Goal: Task Accomplishment & Management: Use online tool/utility

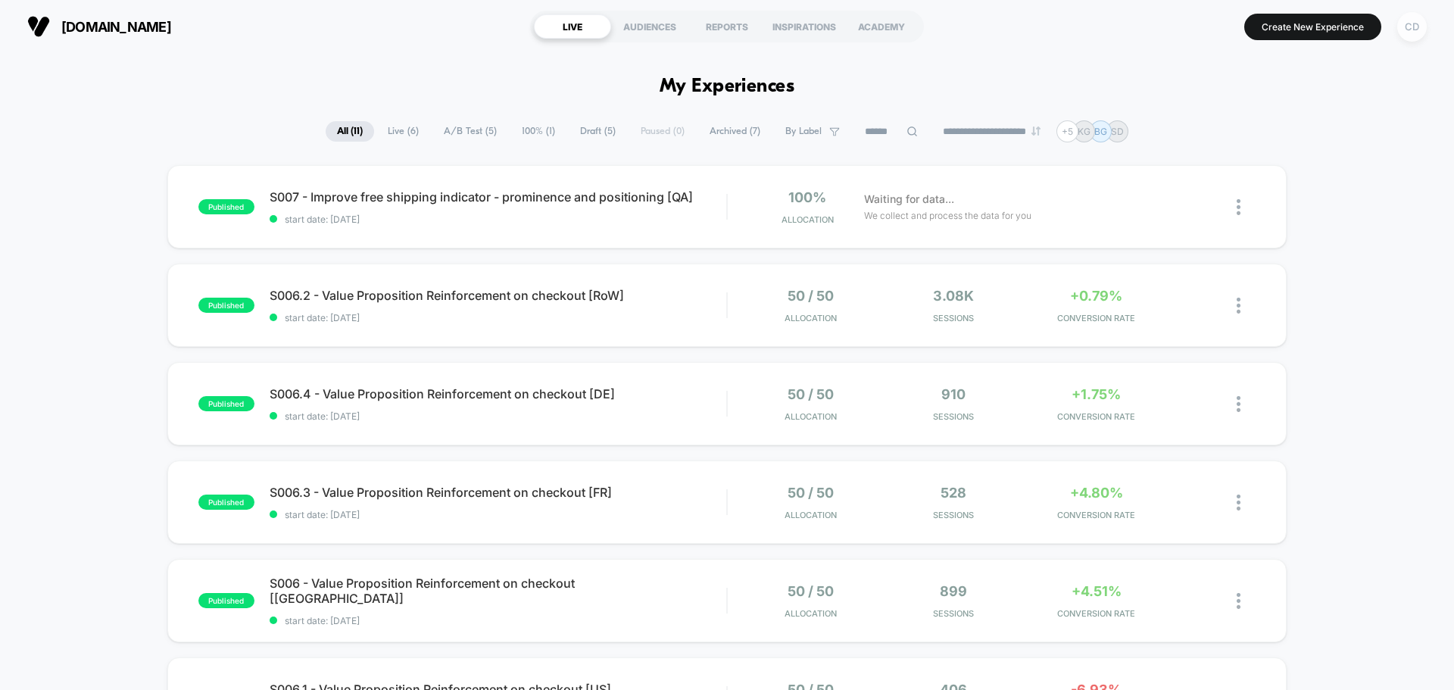
click at [1416, 29] on div "CD" at bounding box center [1412, 27] width 30 height 30
click at [1409, 34] on div "CD" at bounding box center [1412, 27] width 30 height 30
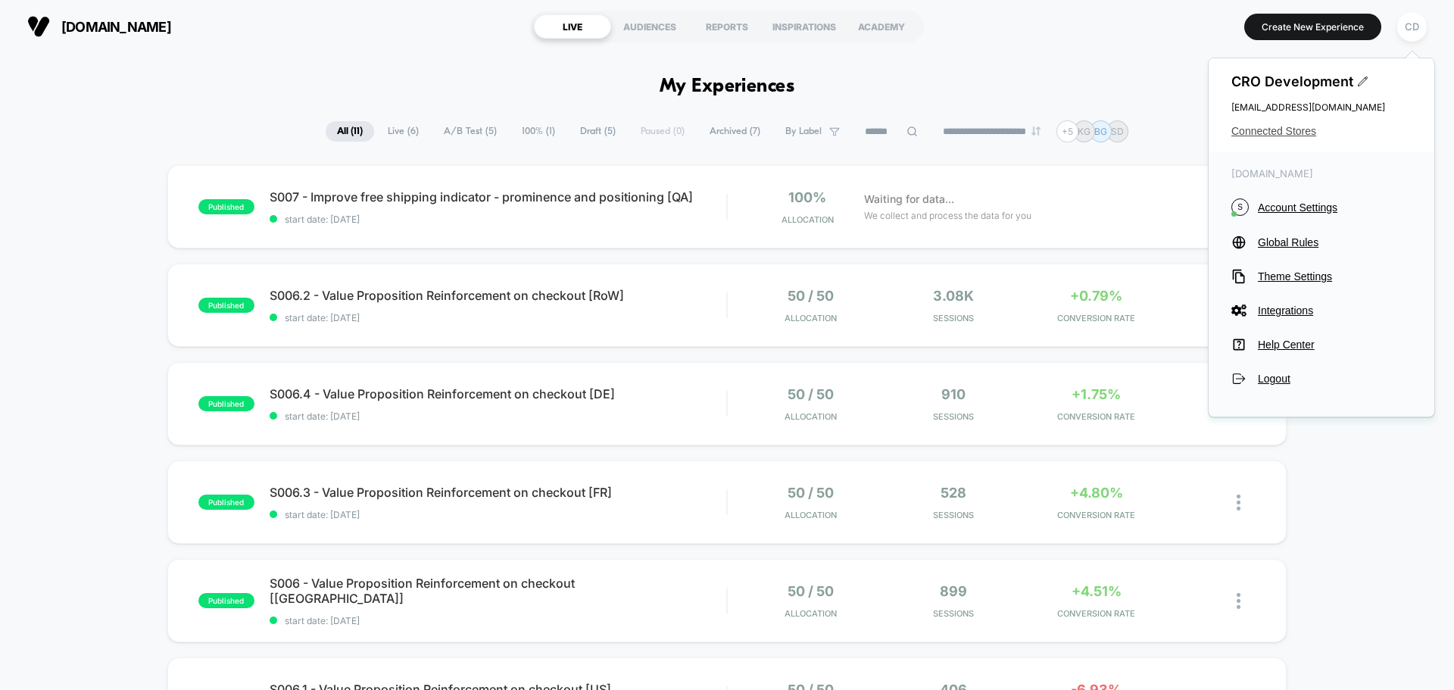
click at [1297, 131] on span "Connected Stores" at bounding box center [1322, 131] width 180 height 12
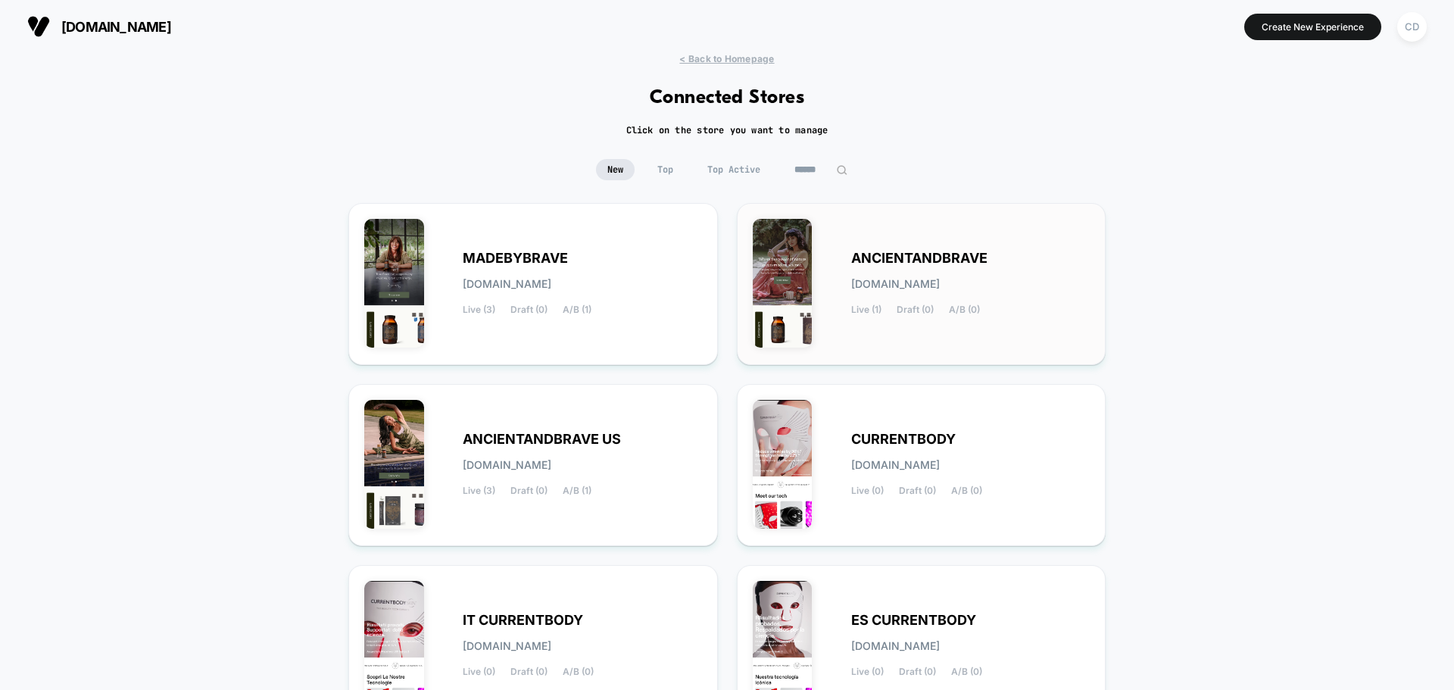
click at [928, 248] on div "ANCIENTANDBRAVE [DOMAIN_NAME] Live (1) Draft (0) A/B (0)" at bounding box center [922, 284] width 338 height 130
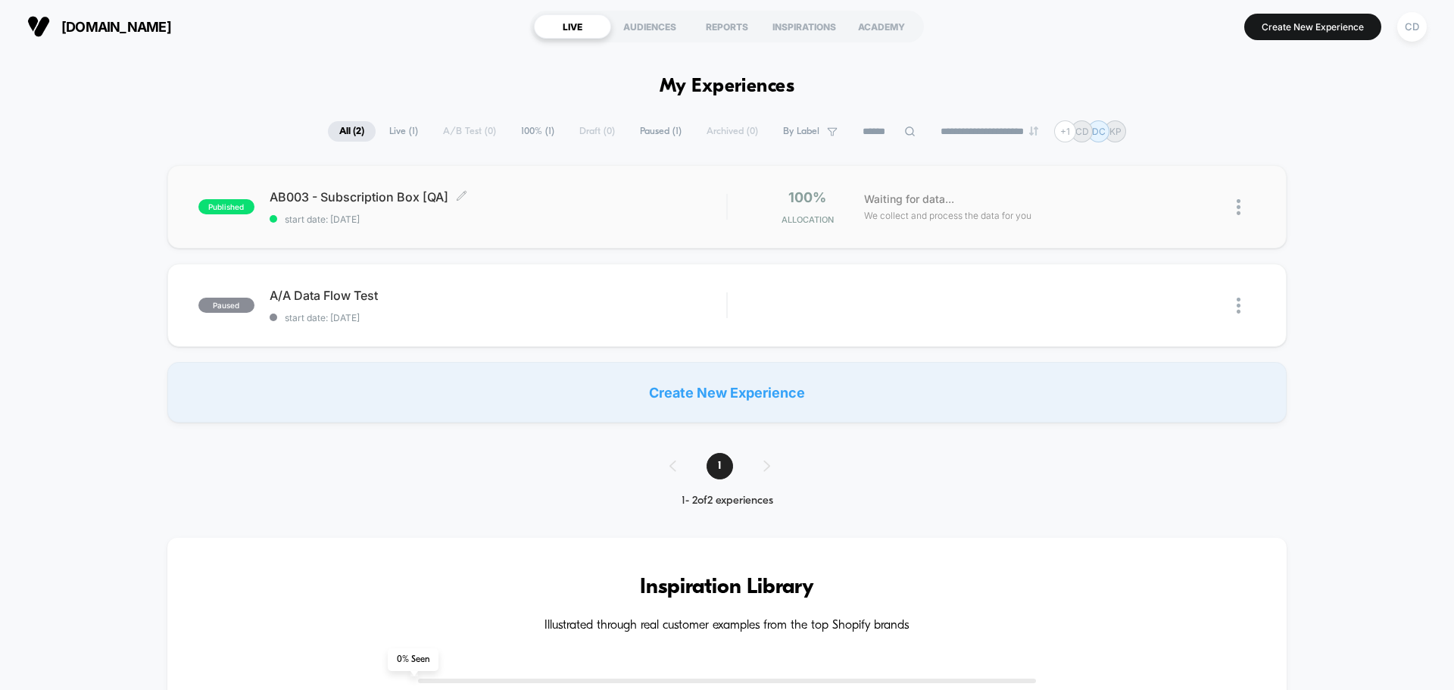
click at [632, 210] on div "AB003 - Subscription Box [QA] Click to edit experience details Click to edit ex…" at bounding box center [498, 207] width 457 height 36
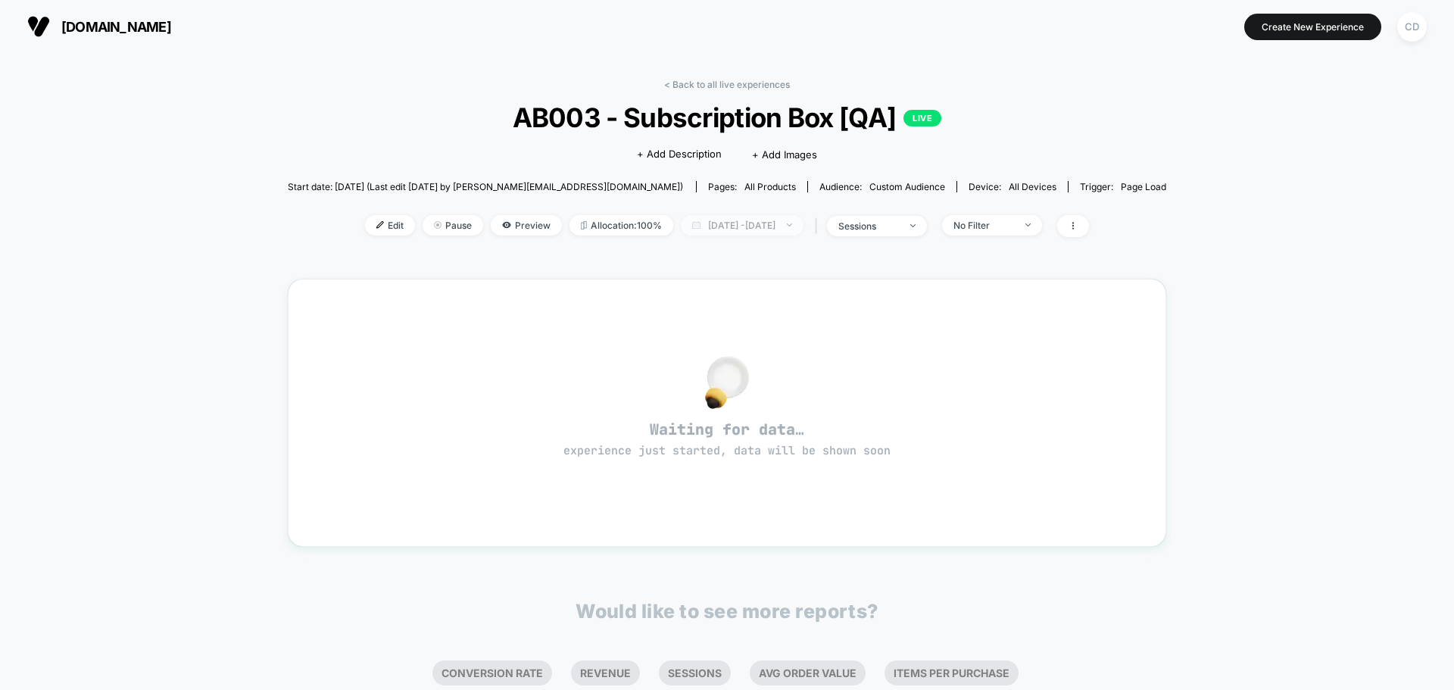
click at [707, 227] on span "[DATE] - [DATE]" at bounding box center [742, 225] width 123 height 20
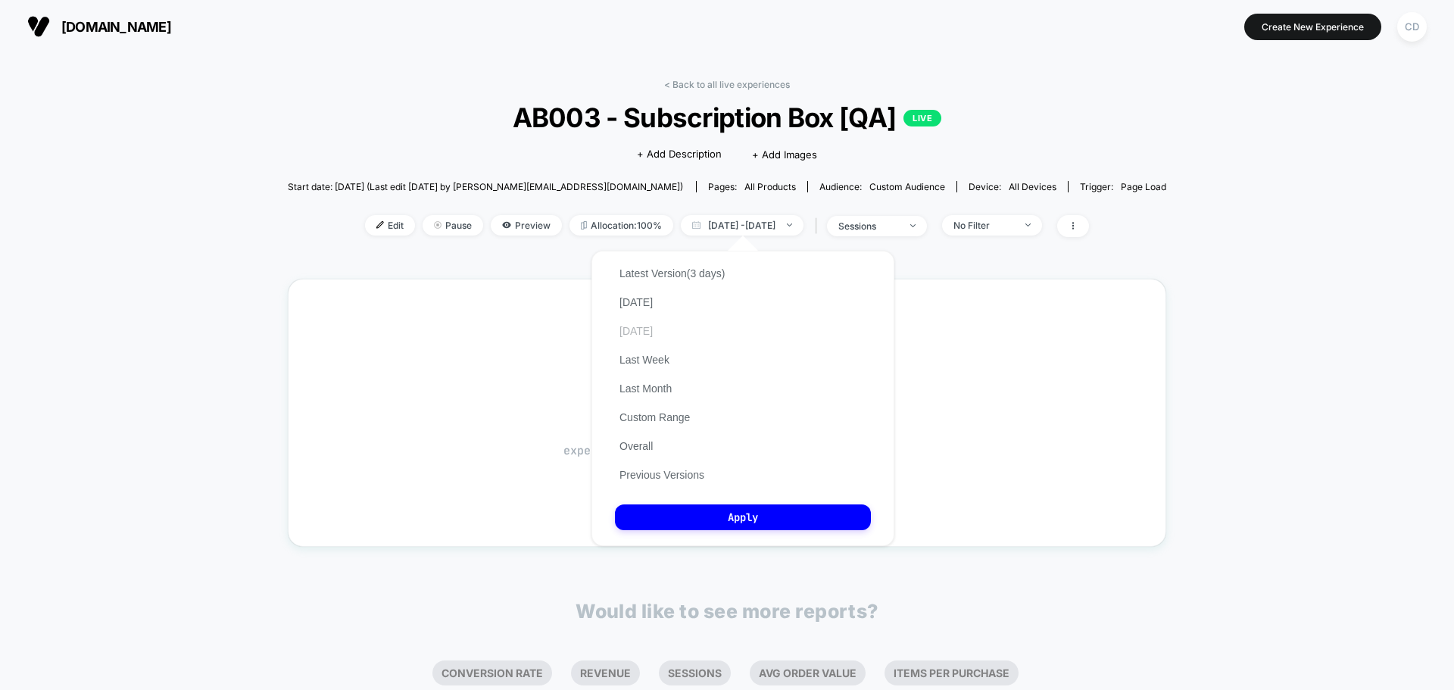
click at [651, 330] on button "[DATE]" at bounding box center [636, 331] width 42 height 14
click at [751, 520] on button "Apply" at bounding box center [743, 517] width 256 height 26
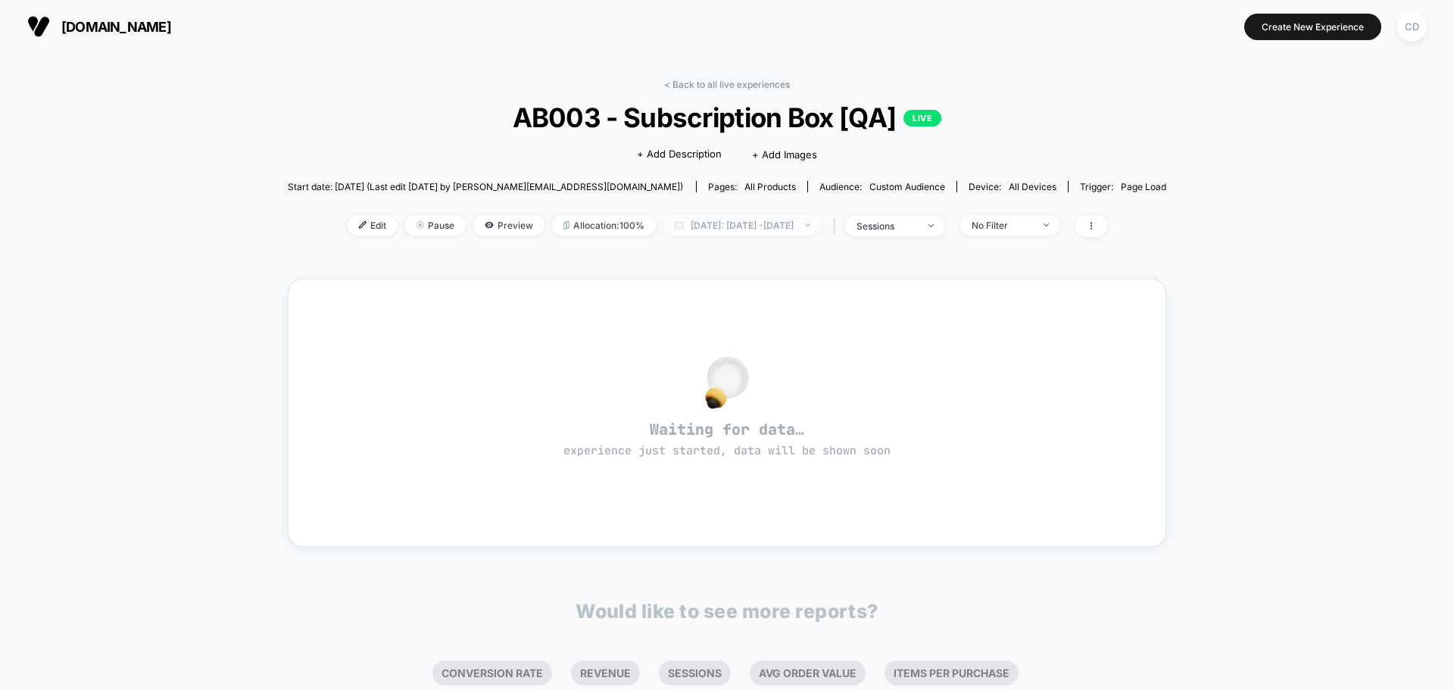
click at [791, 227] on span "[DATE]: [DATE] - [DATE]" at bounding box center [742, 225] width 158 height 20
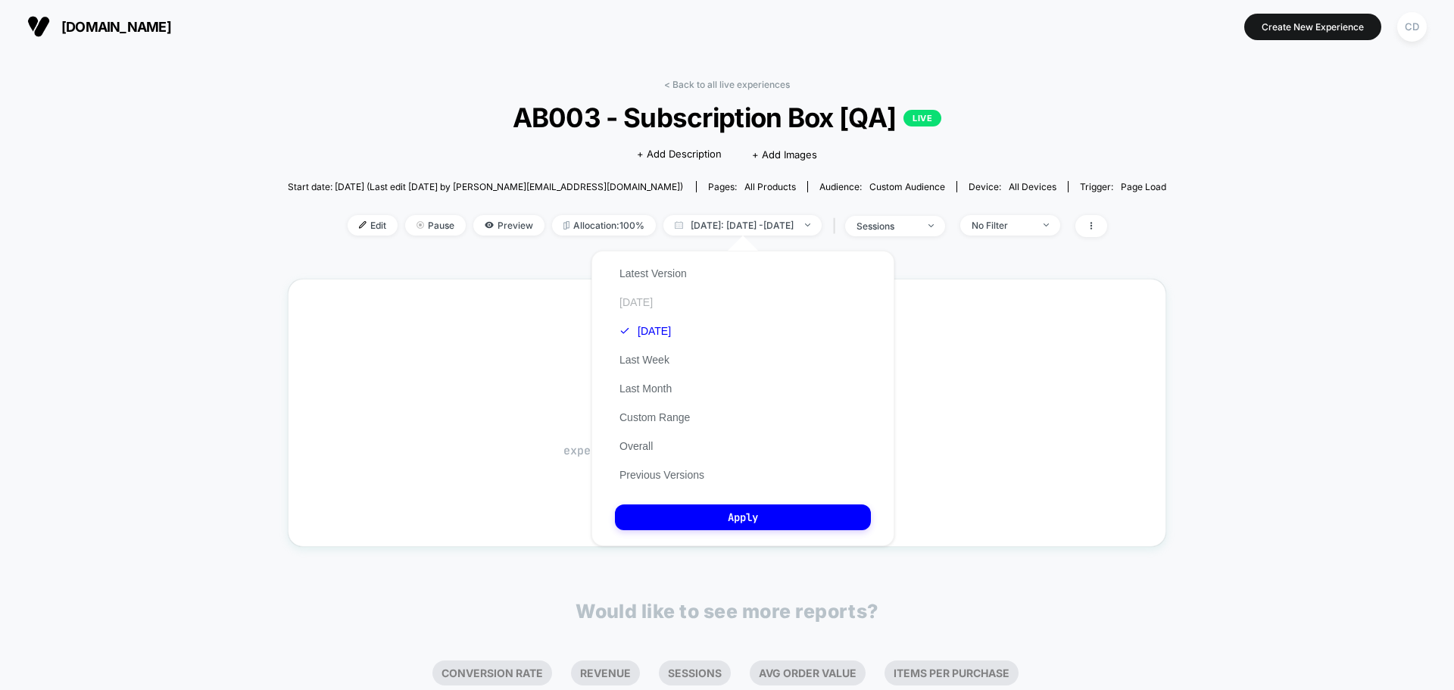
click at [641, 299] on button "[DATE]" at bounding box center [636, 302] width 42 height 14
click at [756, 516] on button "Apply" at bounding box center [743, 517] width 256 height 26
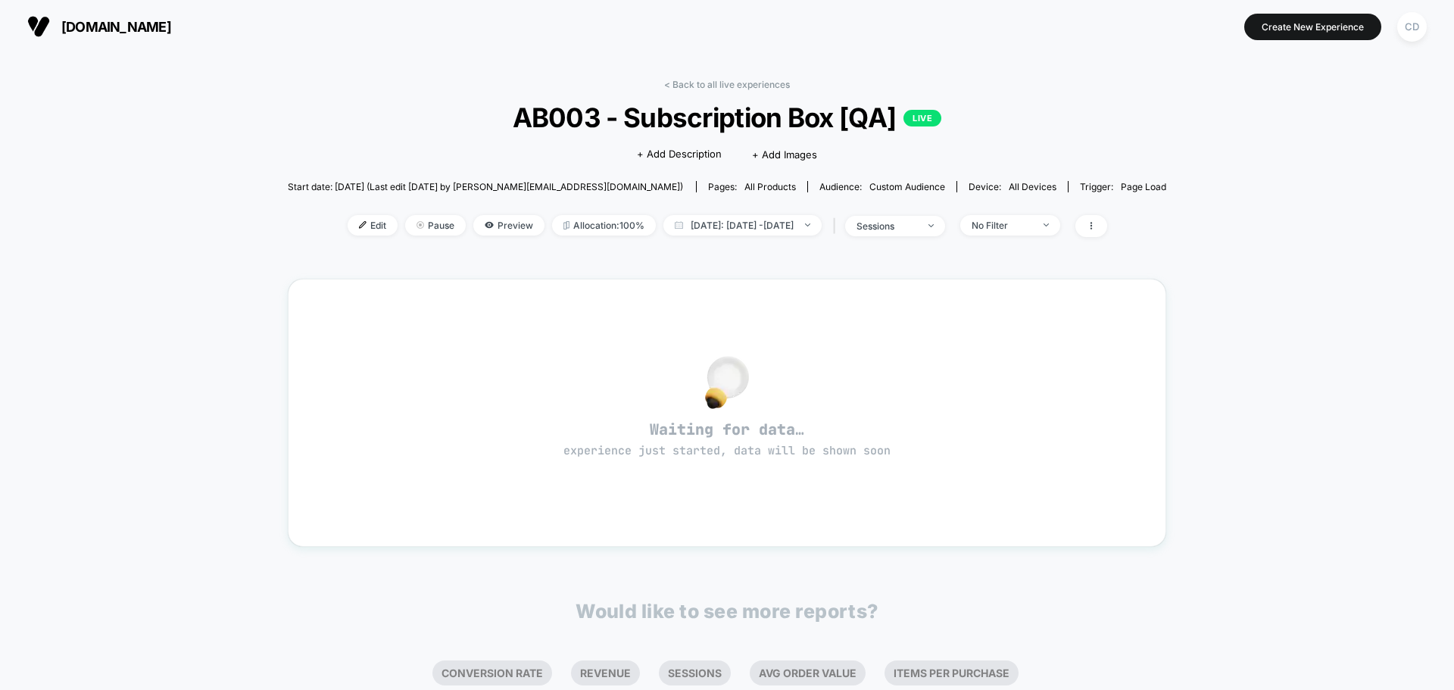
click at [1150, 123] on div "< Back to all live experiences AB003 - Subscription Box [QA] LIVE Click to edit…" at bounding box center [727, 476] width 1454 height 846
click at [749, 225] on span "[DATE]: [DATE] - [DATE]" at bounding box center [742, 225] width 158 height 20
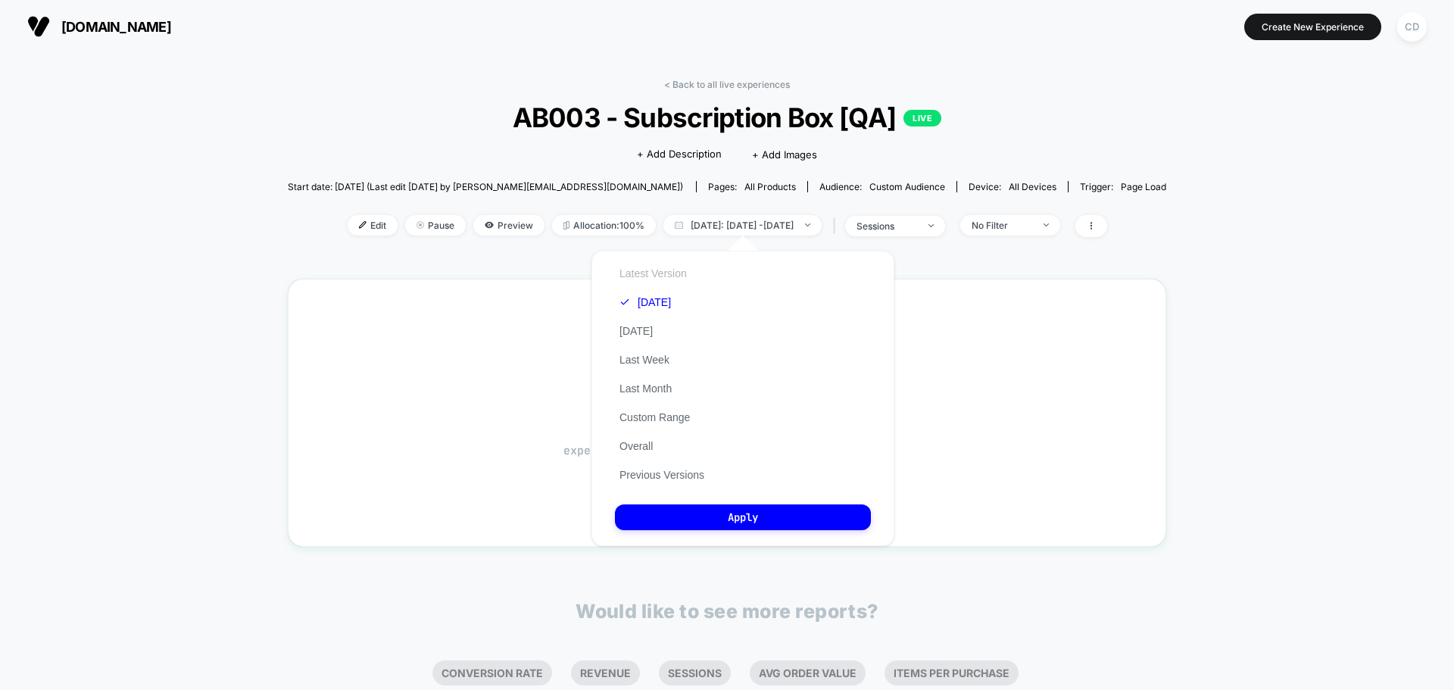
click at [660, 270] on button "Latest Version" at bounding box center [653, 274] width 76 height 14
click at [727, 513] on button "Apply" at bounding box center [743, 517] width 256 height 26
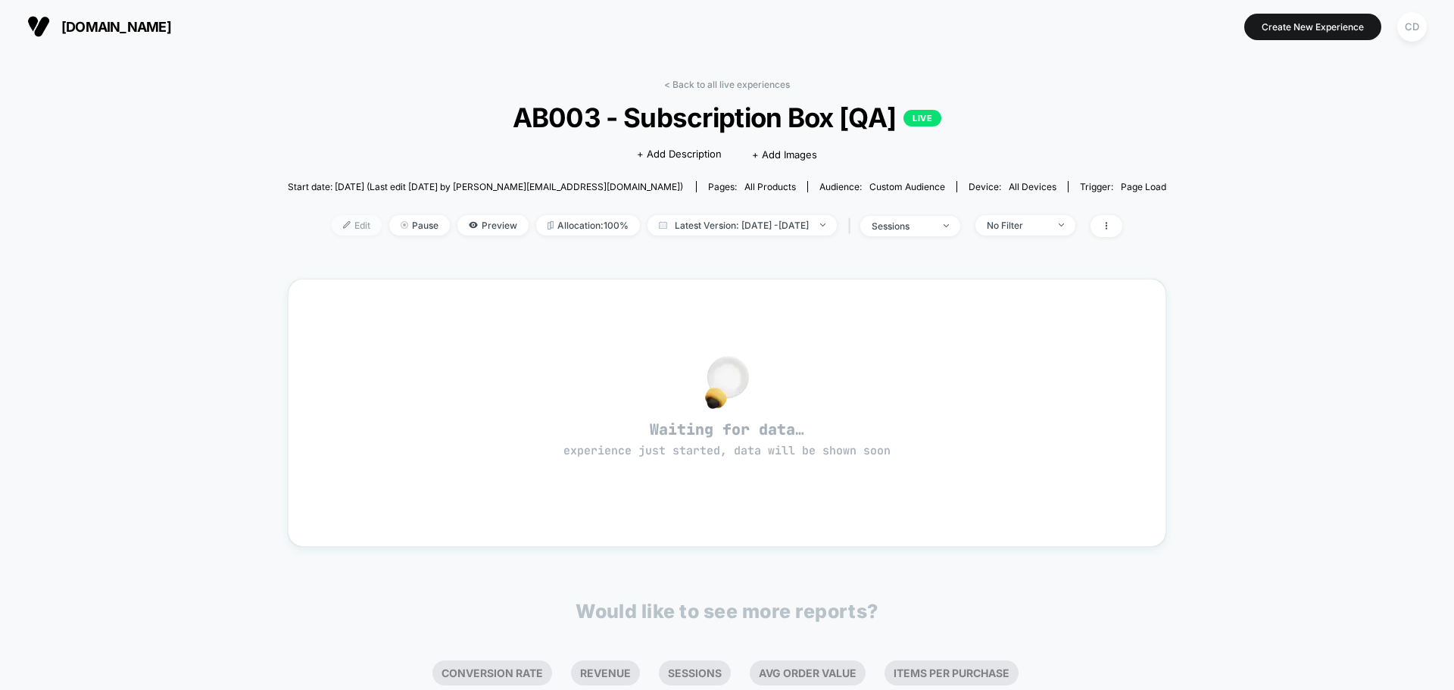
click at [336, 234] on span "Edit" at bounding box center [357, 225] width 50 height 20
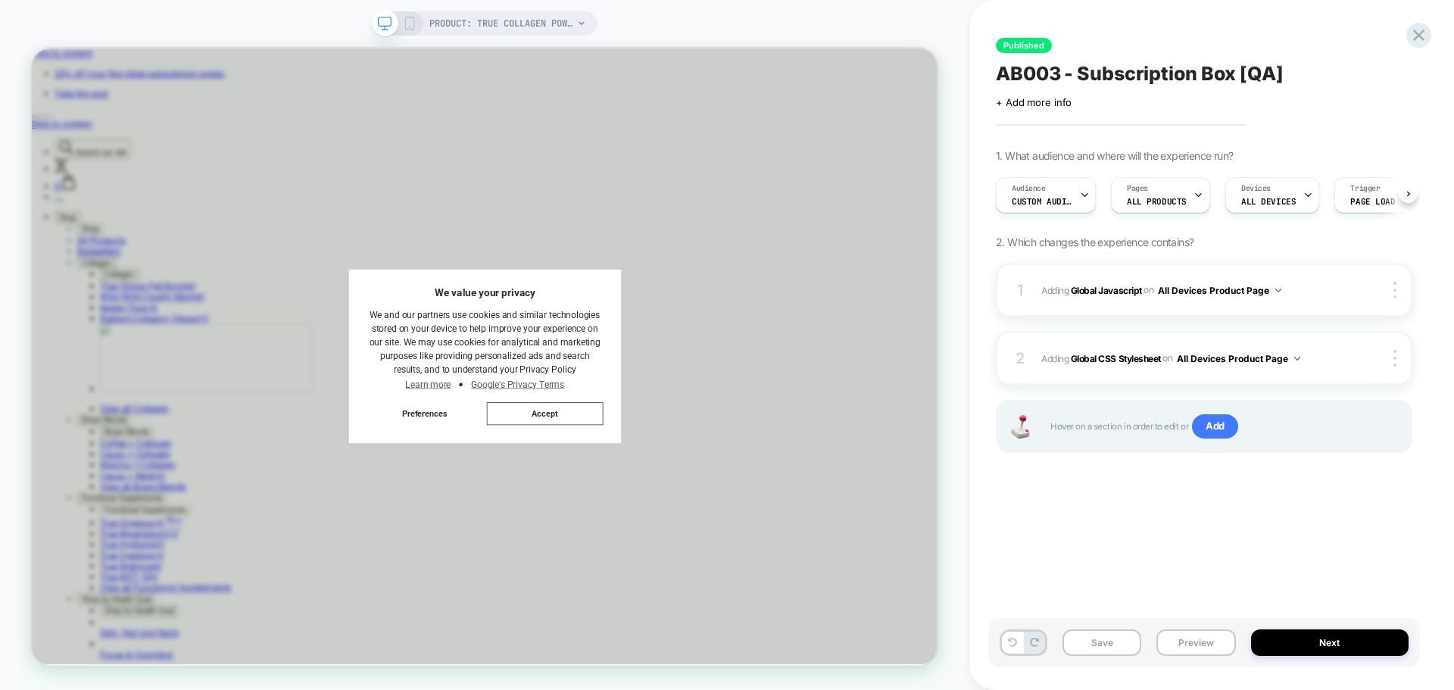
scroll to position [0, 1]
click at [1311, 648] on button "Next" at bounding box center [1330, 642] width 158 height 27
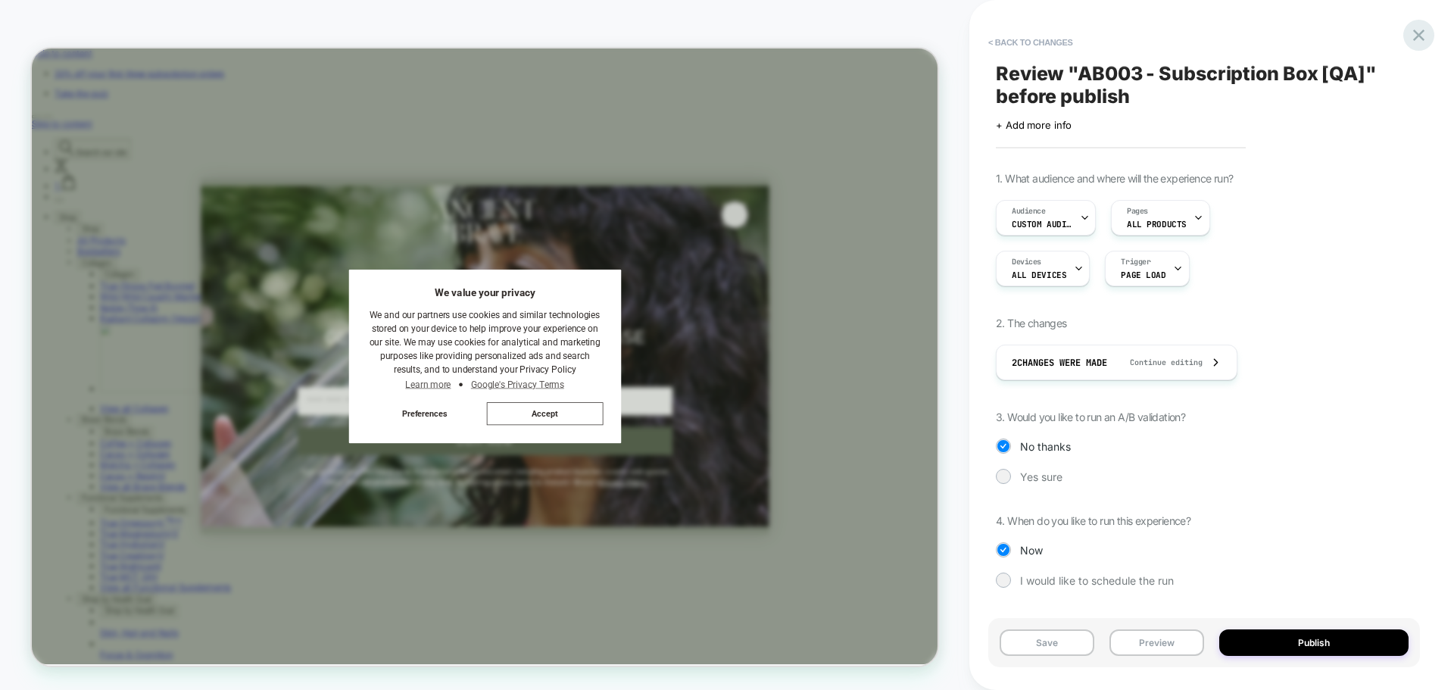
click at [1419, 36] on icon at bounding box center [1418, 35] width 11 height 11
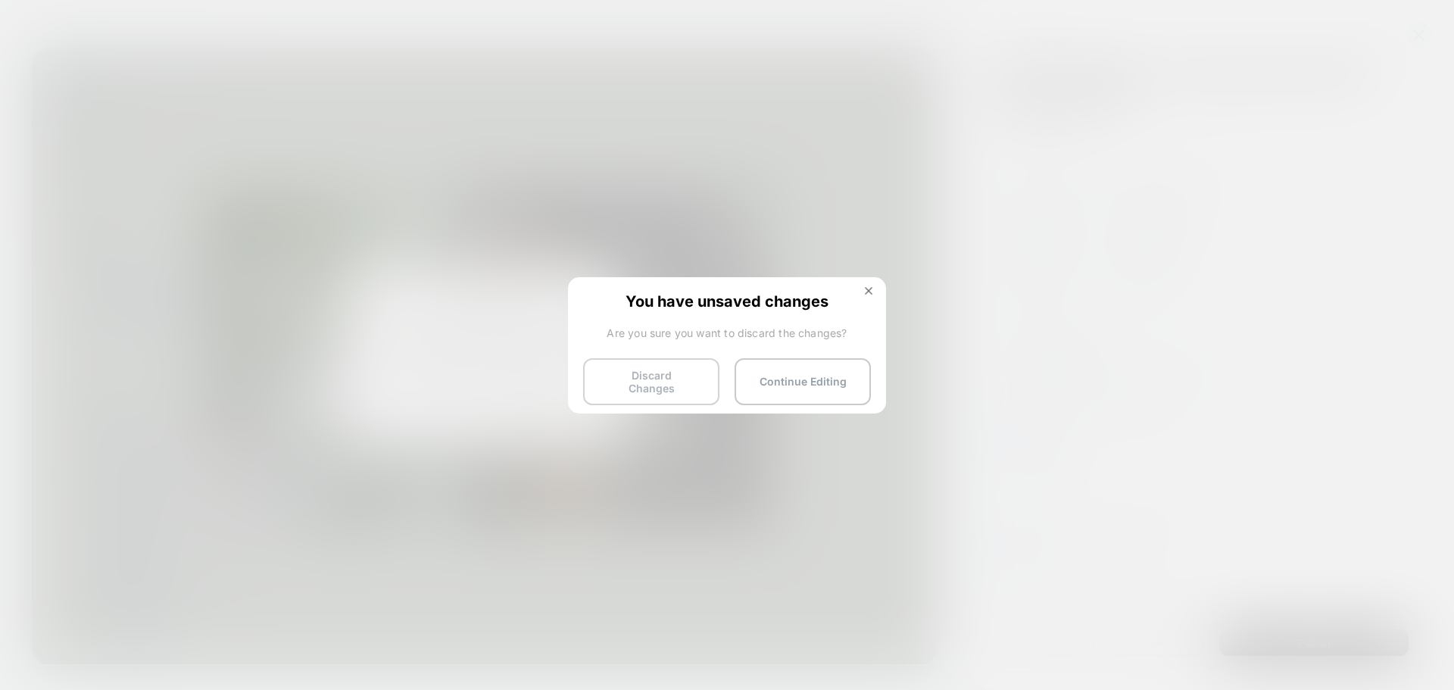
click at [670, 382] on button "Discard Changes" at bounding box center [651, 381] width 136 height 47
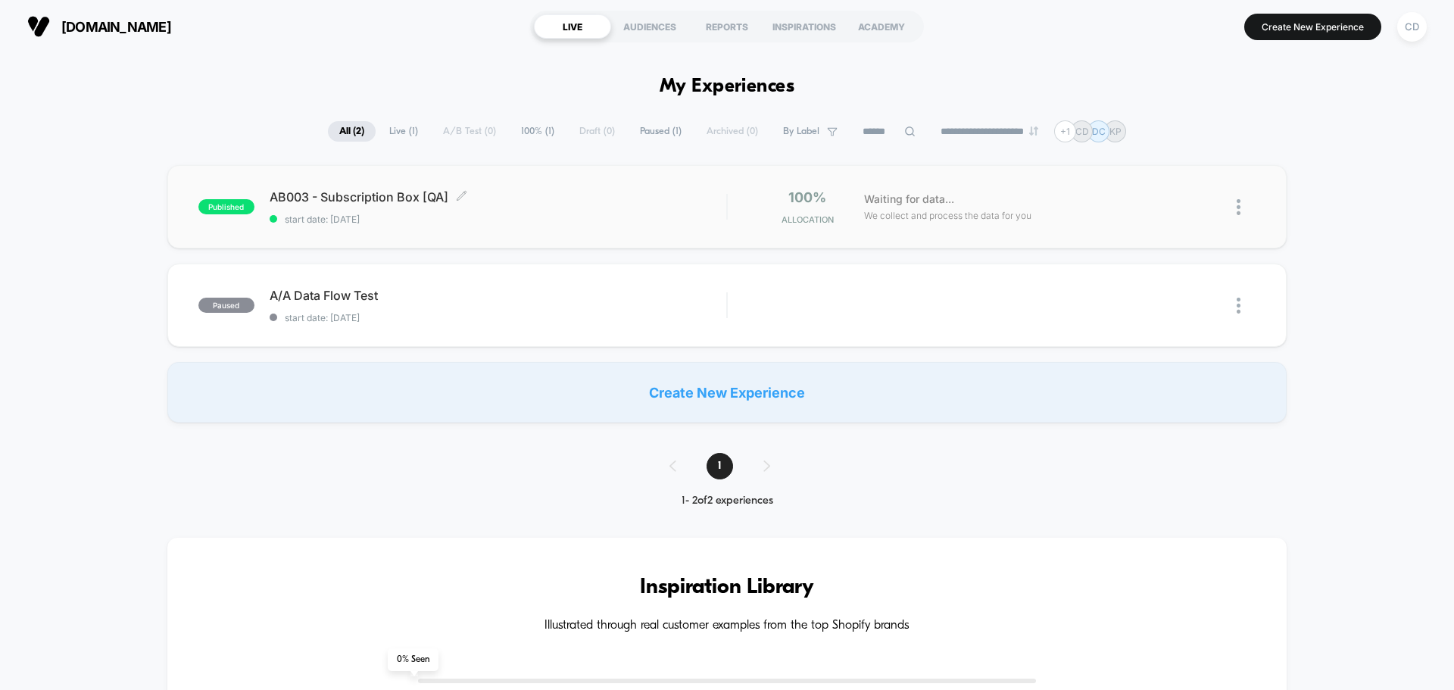
click at [644, 195] on span "AB003 - Subscription Box [QA] Click to edit experience details" at bounding box center [498, 196] width 457 height 15
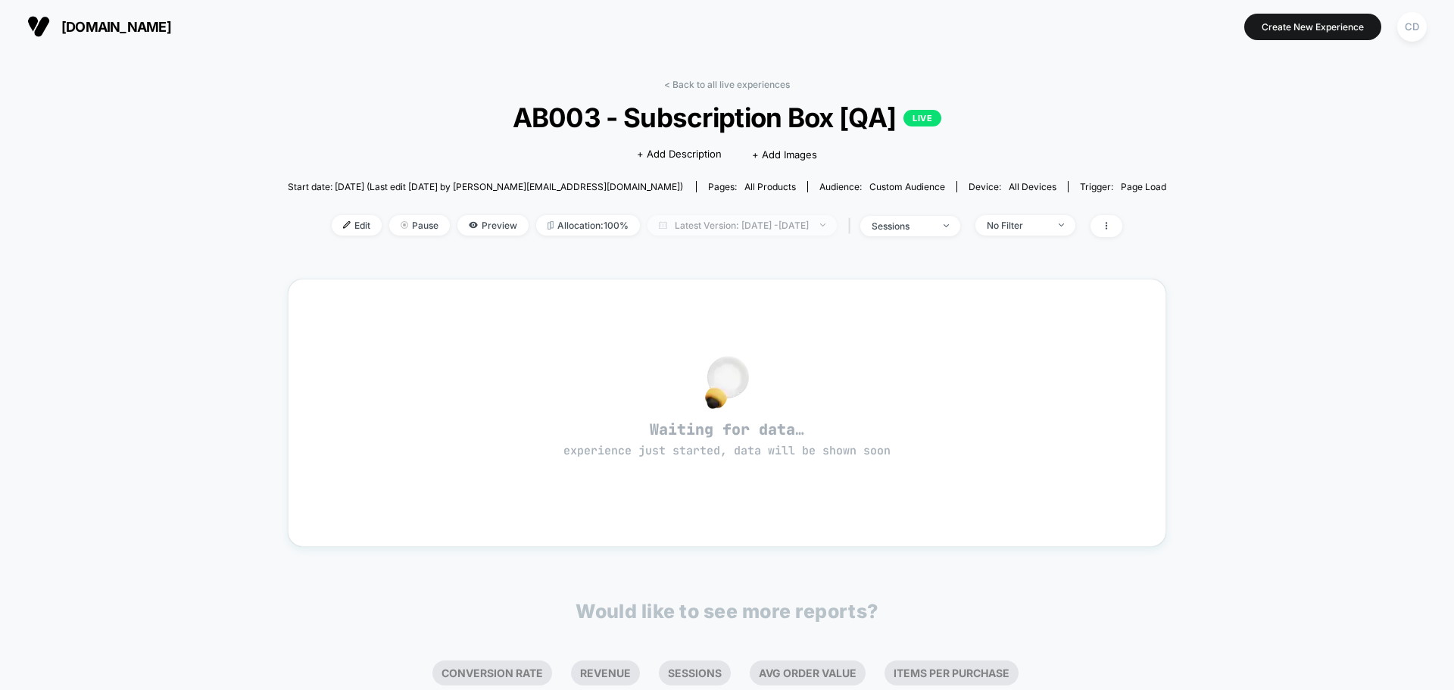
click at [704, 225] on span "Latest Version: [DATE] - [DATE]" at bounding box center [742, 225] width 189 height 20
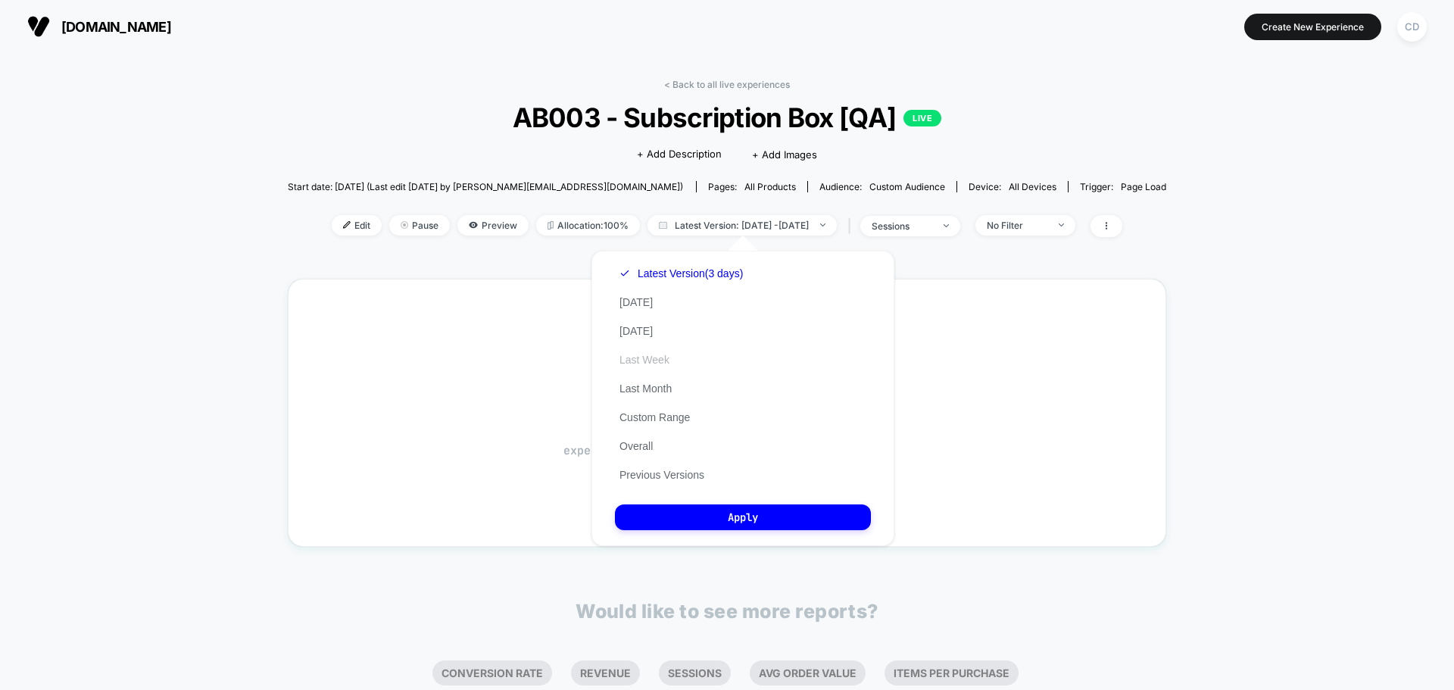
click at [659, 354] on button "Last Week" at bounding box center [644, 360] width 59 height 14
click at [698, 527] on button "Apply" at bounding box center [743, 517] width 256 height 26
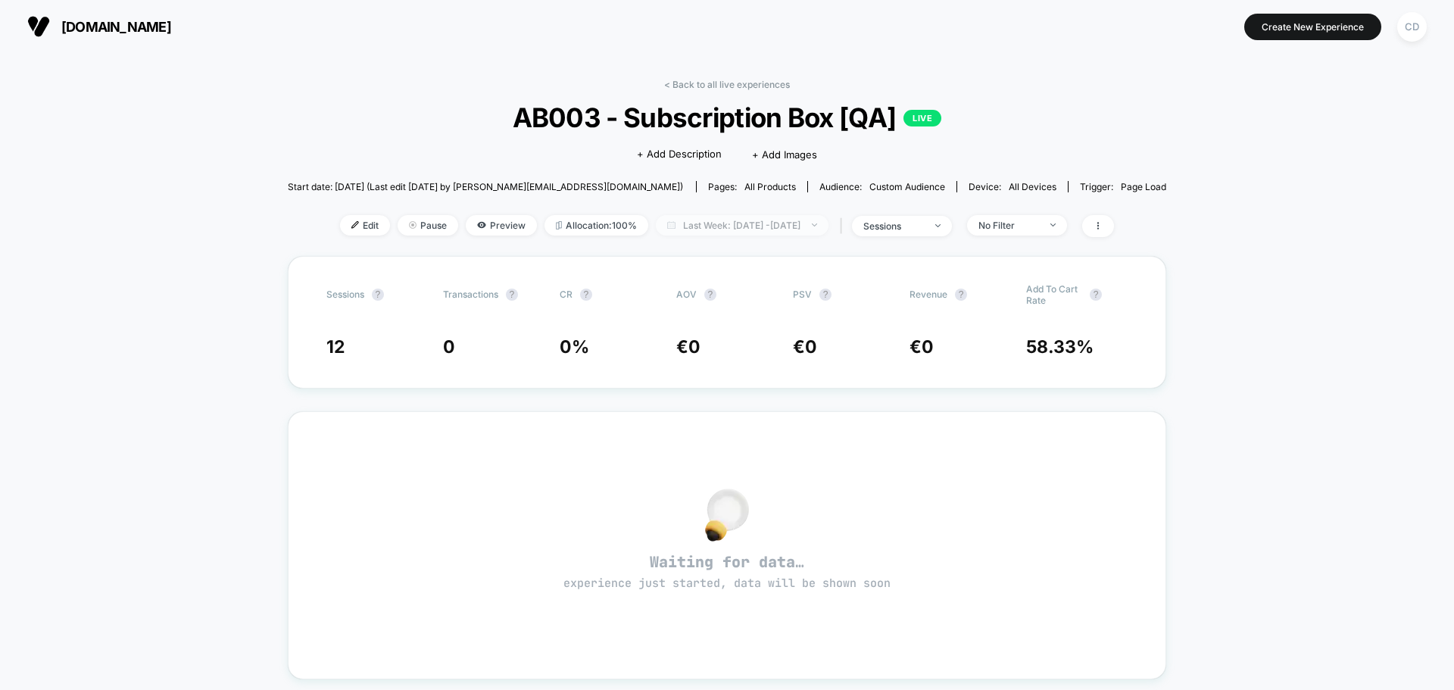
click at [763, 220] on span "Last Week: [DATE] - [DATE]" at bounding box center [742, 225] width 173 height 20
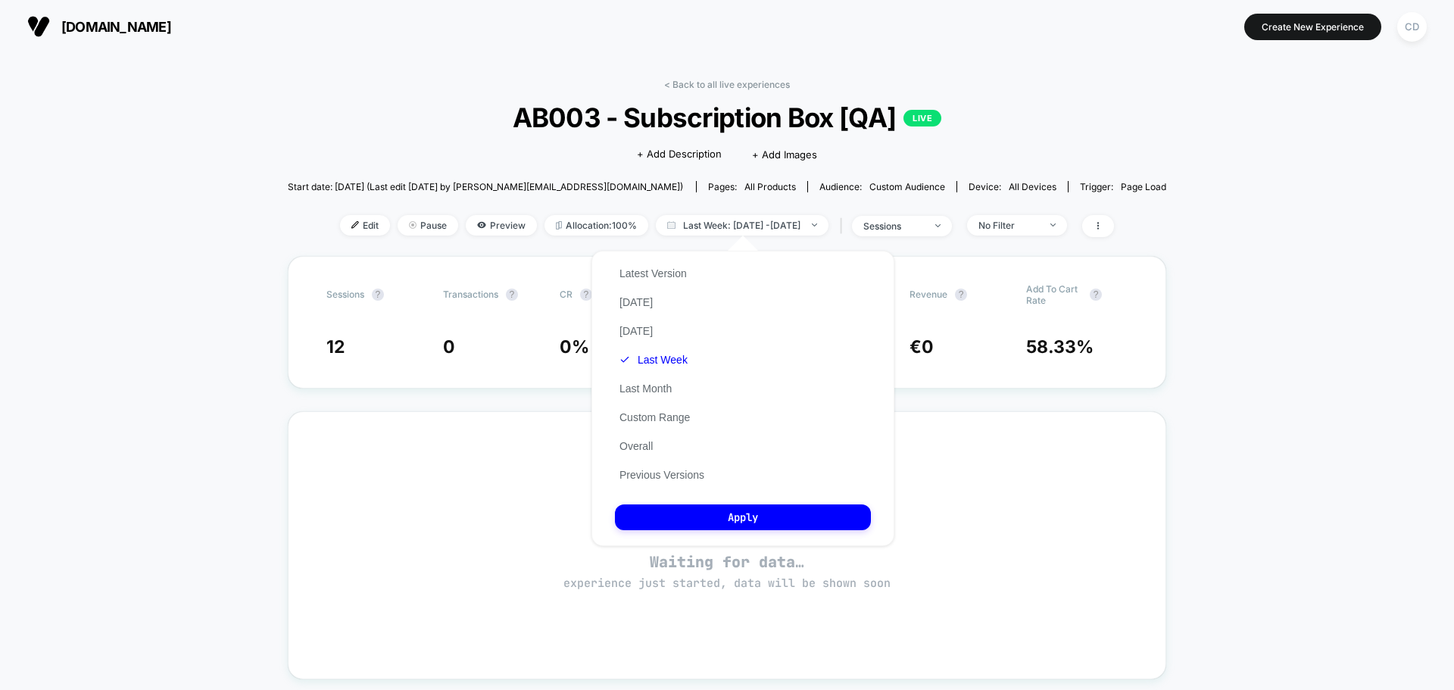
click at [186, 141] on div "< Back to all live experiences AB003 - Subscription Box [QA] LIVE Click to edit…" at bounding box center [727, 542] width 1454 height 979
